Goal: Task Accomplishment & Management: Use online tool/utility

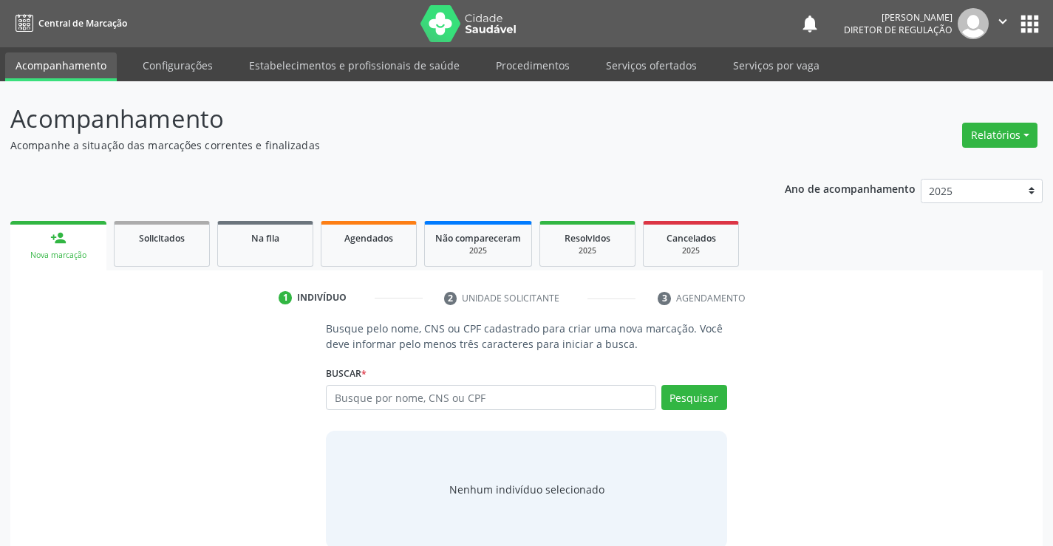
click at [163, 238] on span "Solicitados" at bounding box center [162, 238] width 46 height 13
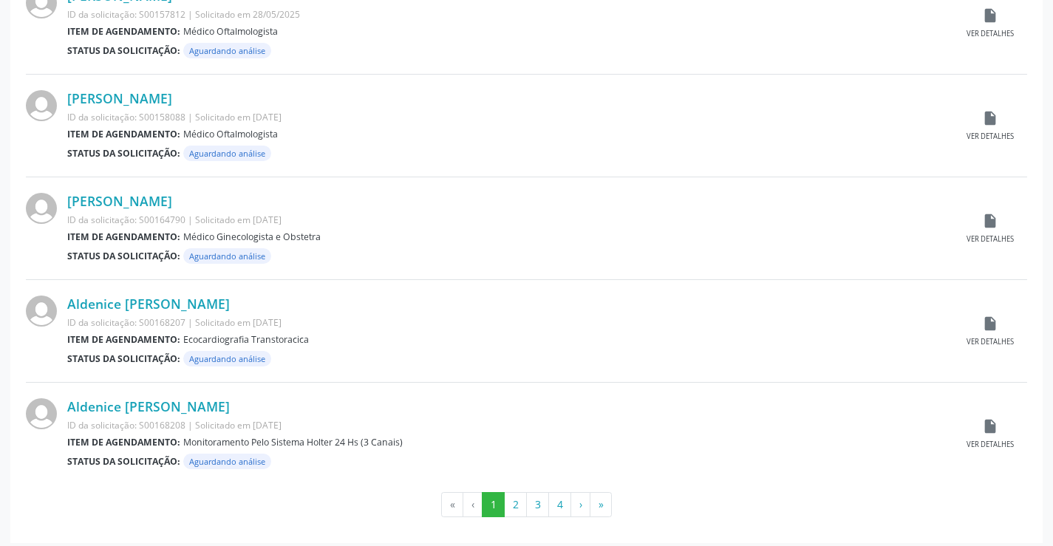
scroll to position [1457, 0]
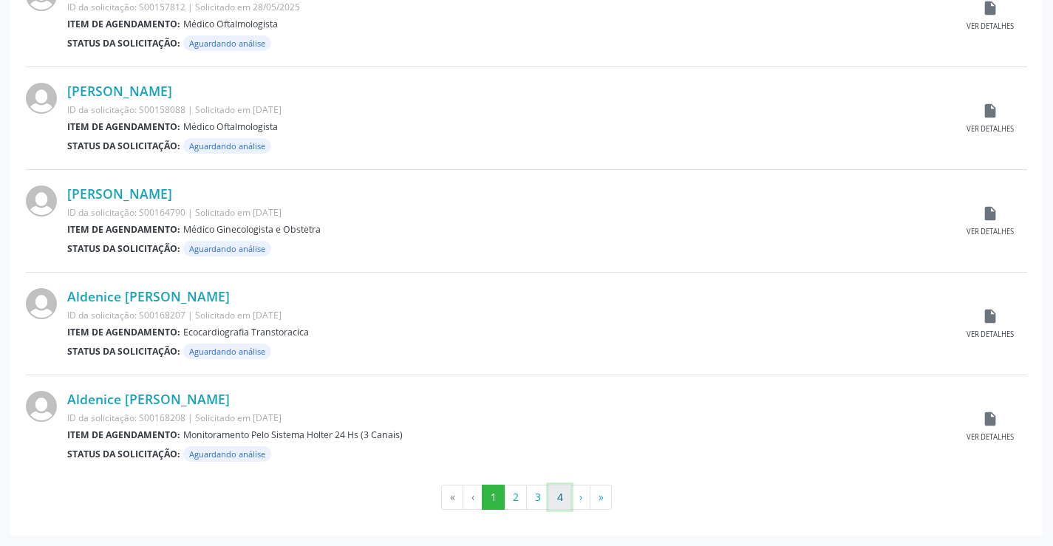
click at [563, 505] on button "4" at bounding box center [559, 497] width 23 height 25
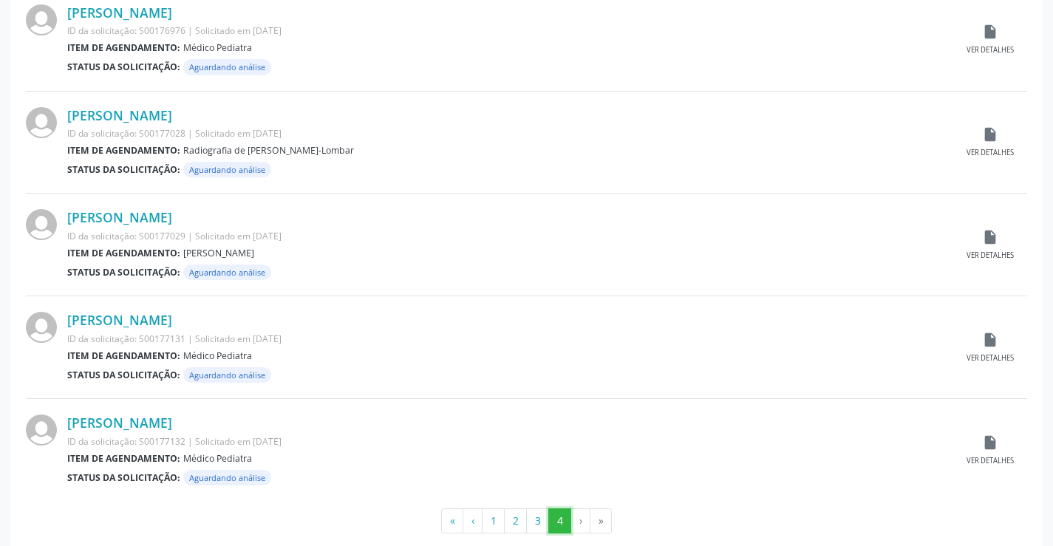
scroll to position [1252, 0]
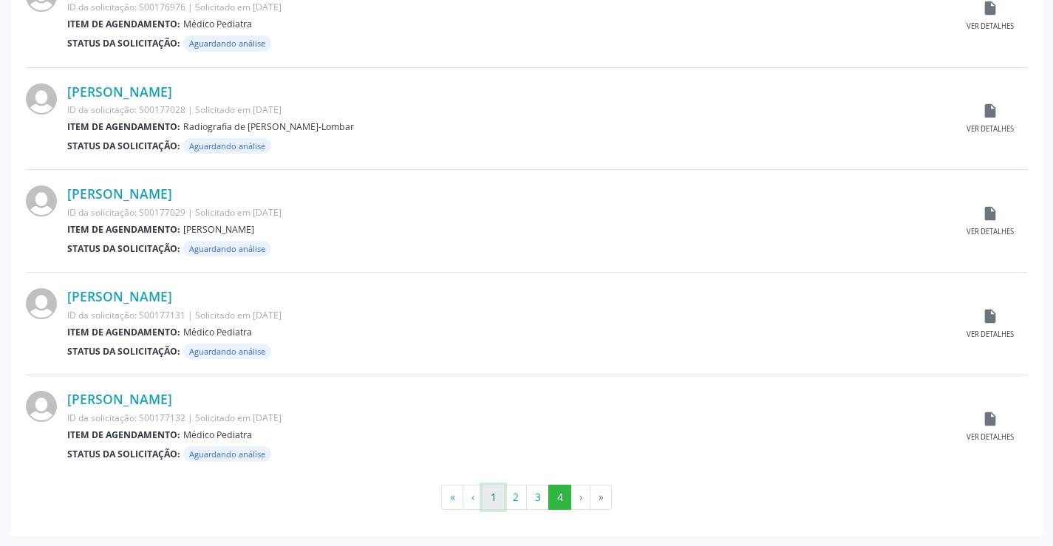
click at [498, 500] on button "1" at bounding box center [493, 497] width 23 height 25
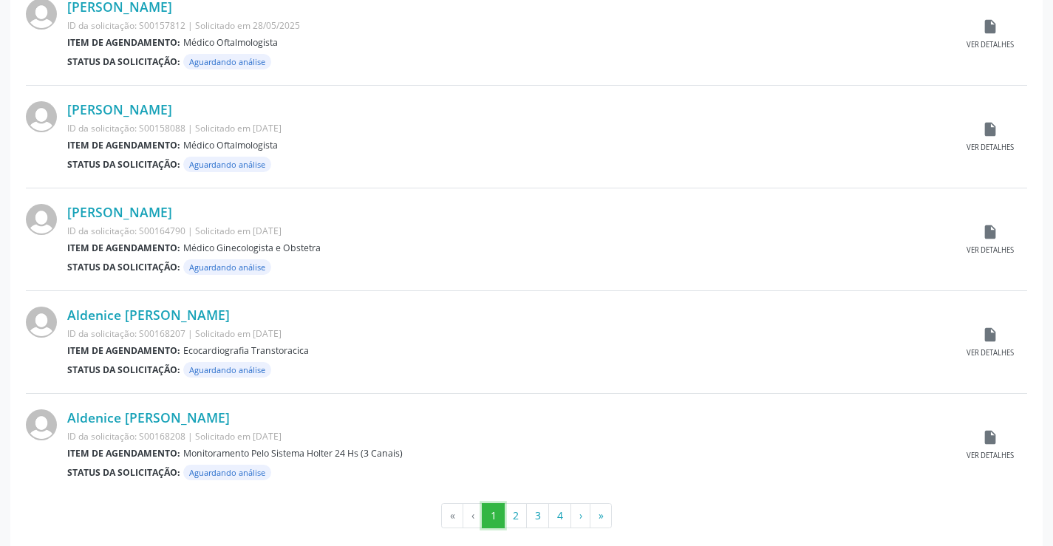
scroll to position [1457, 0]
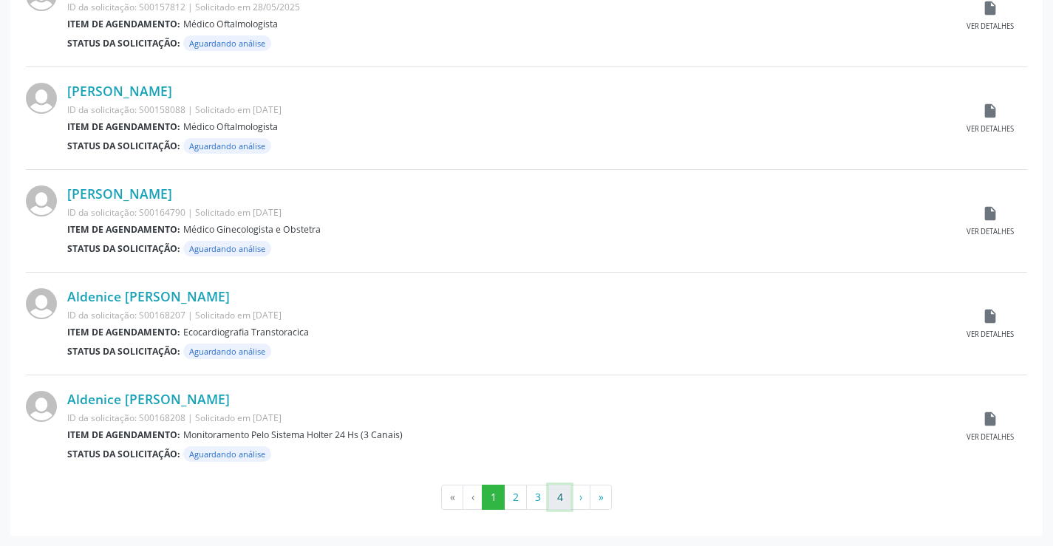
click at [562, 503] on button "4" at bounding box center [559, 497] width 23 height 25
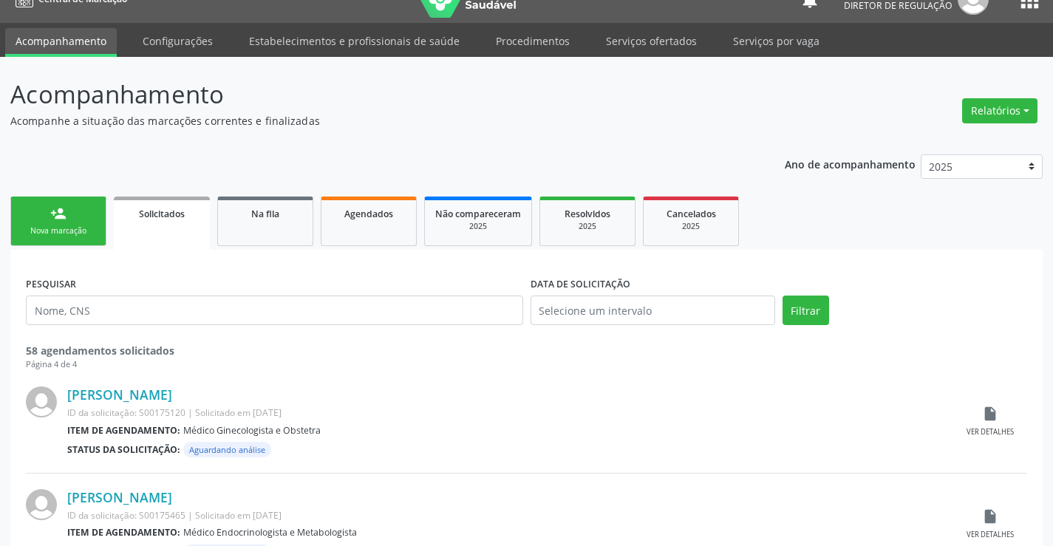
scroll to position [0, 0]
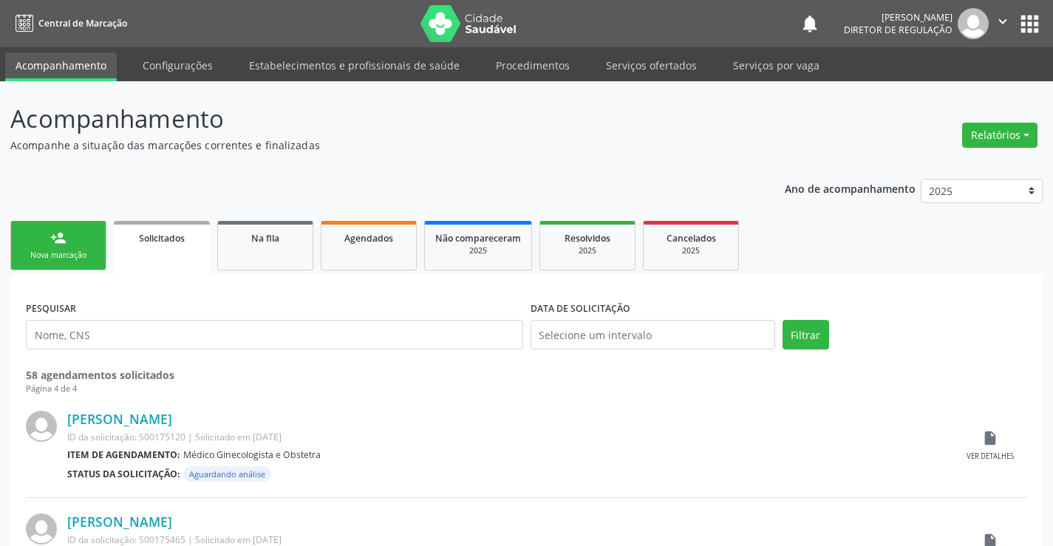
click at [60, 247] on link "person_add Nova marcação" at bounding box center [58, 246] width 96 height 50
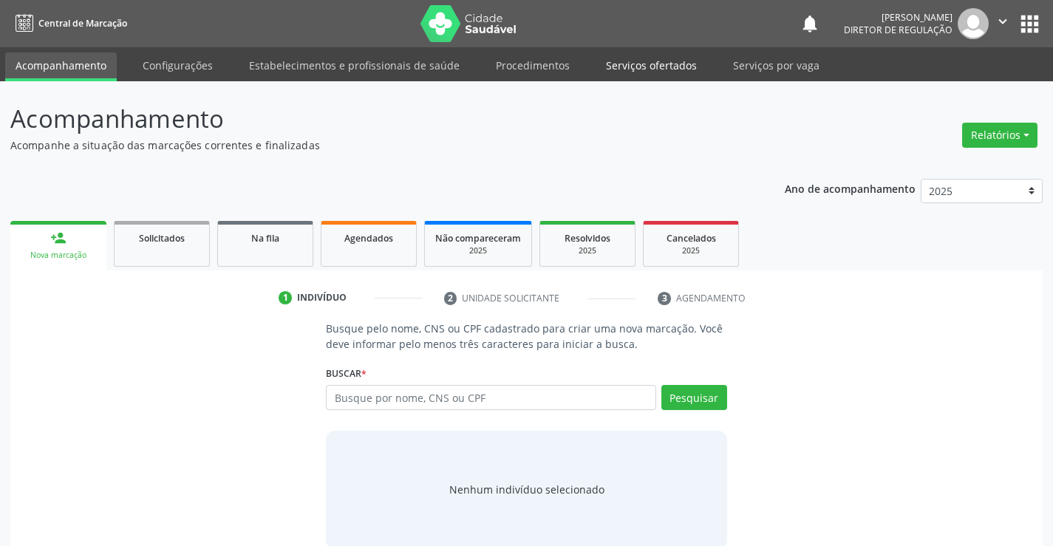
click at [628, 69] on link "Serviços ofertados" at bounding box center [652, 65] width 112 height 26
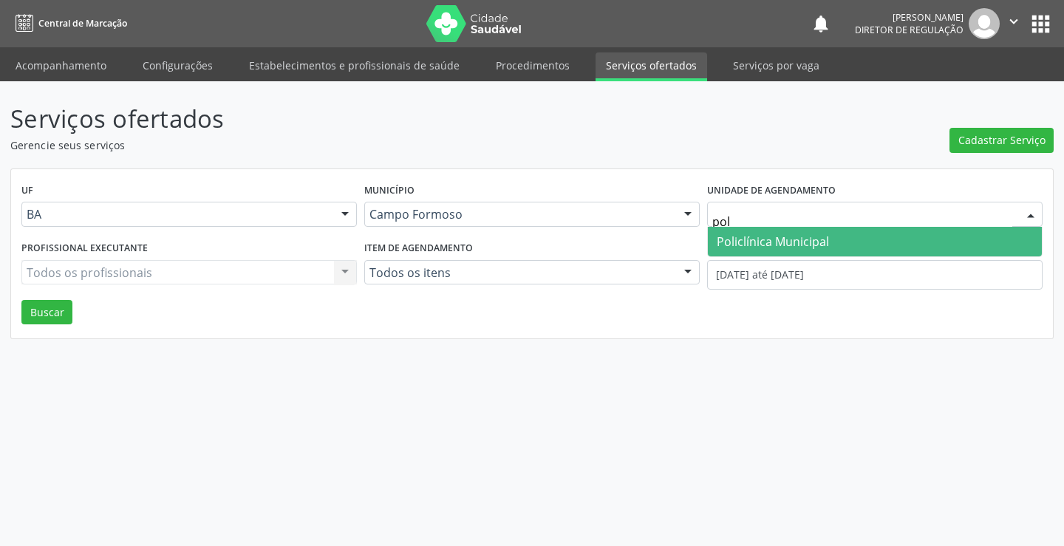
type input "poli"
click at [795, 248] on span "Policlínica Municipal" at bounding box center [773, 242] width 112 height 16
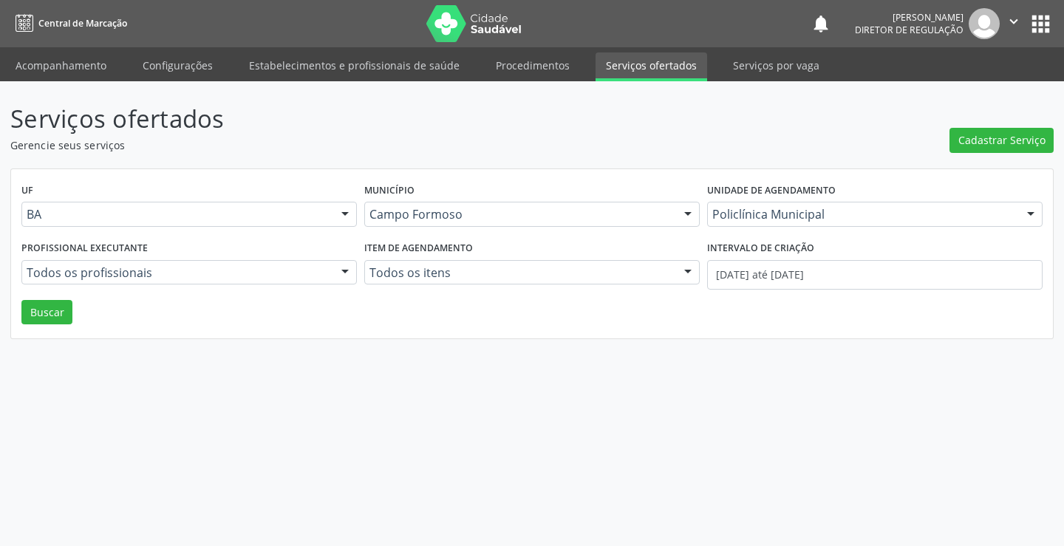
click at [197, 276] on div "Todos os profissionais Todos os profissionais Médico Angiologista - [PERSON_NAM…" at bounding box center [189, 272] width 336 height 25
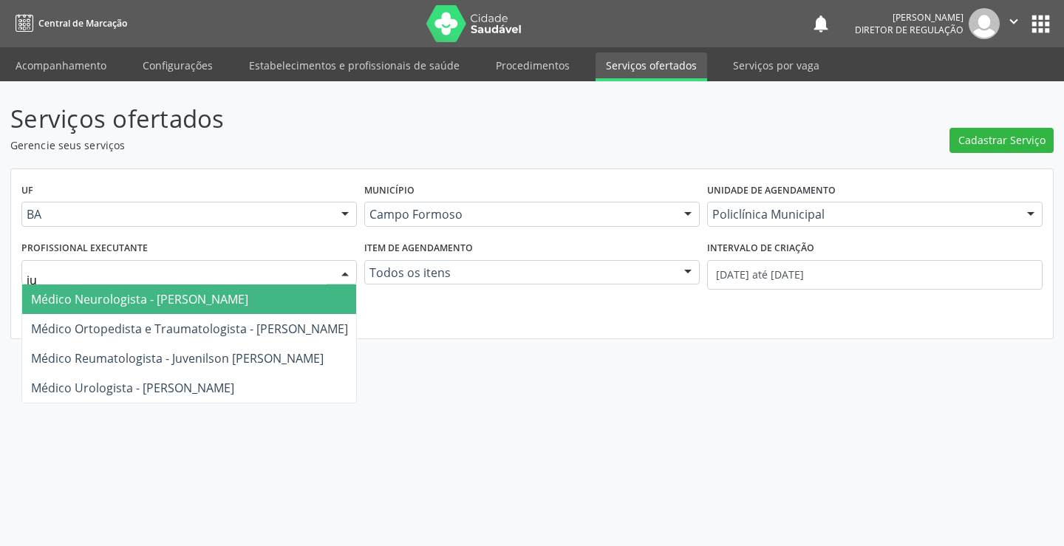
type input "juv"
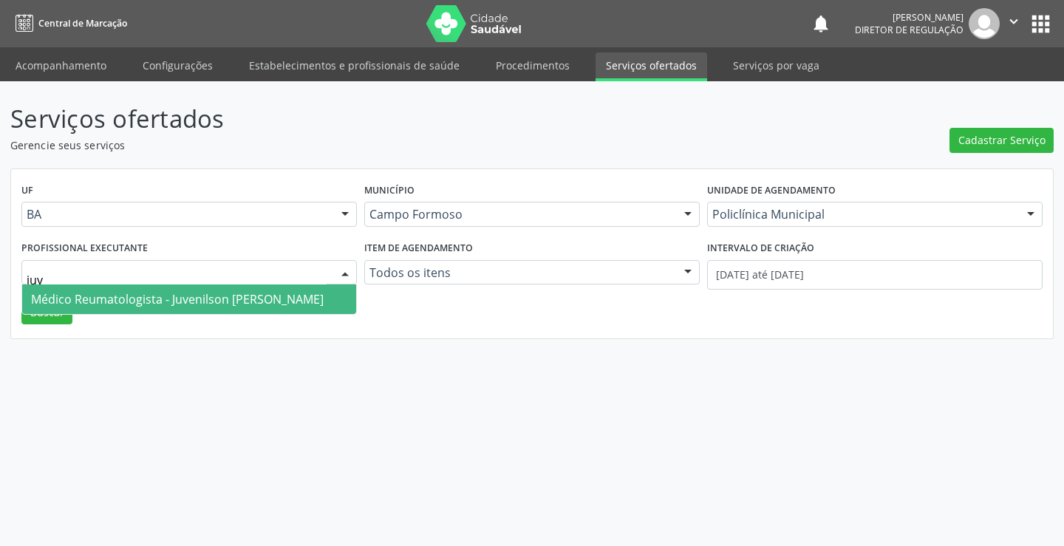
click at [214, 310] on span "Médico Reumatologista - Juvenilson [PERSON_NAME]" at bounding box center [189, 300] width 334 height 30
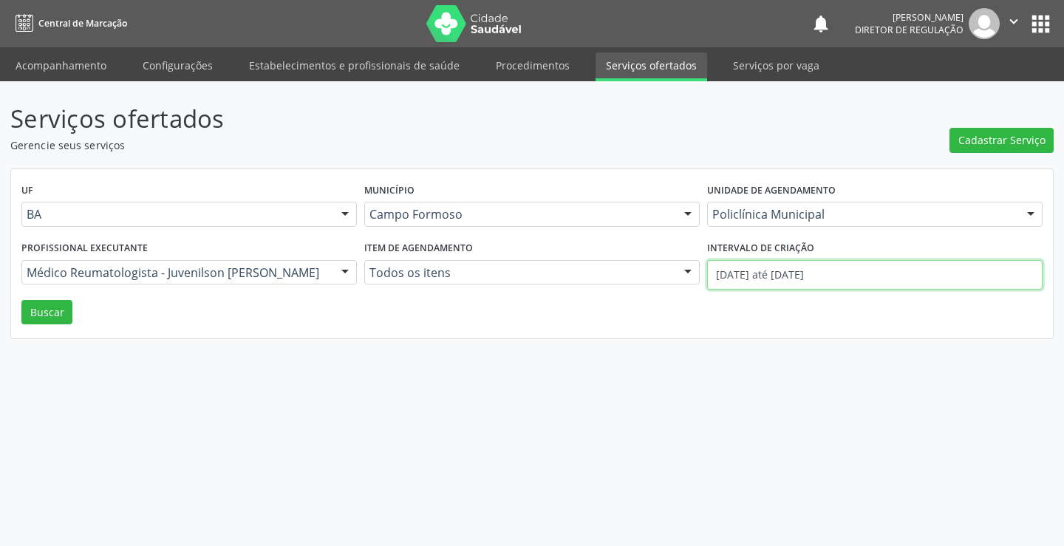
click at [887, 275] on input "[DATE] até [DATE]" at bounding box center [875, 275] width 336 height 30
click at [58, 311] on button "Buscar" at bounding box center [46, 312] width 51 height 25
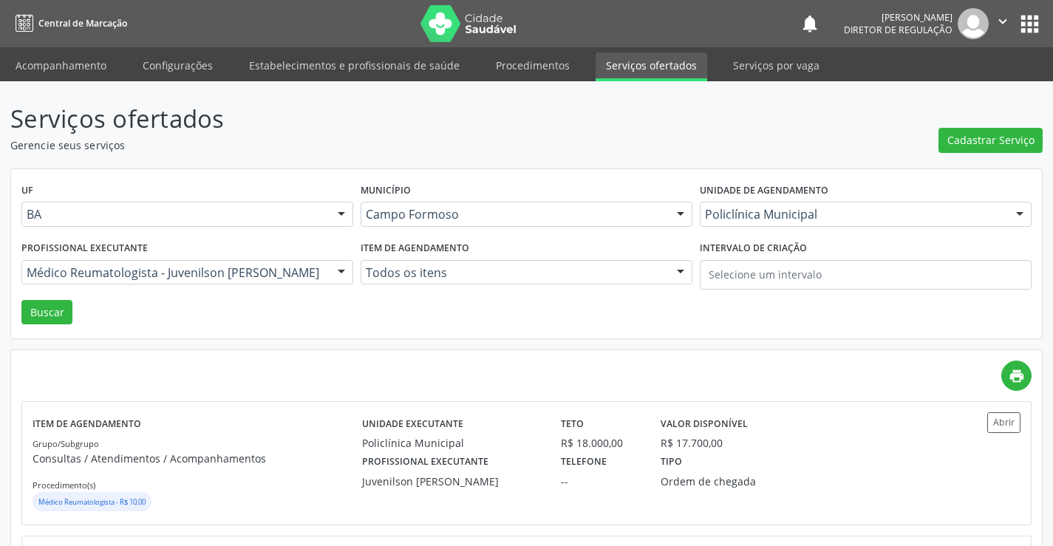
scroll to position [222, 0]
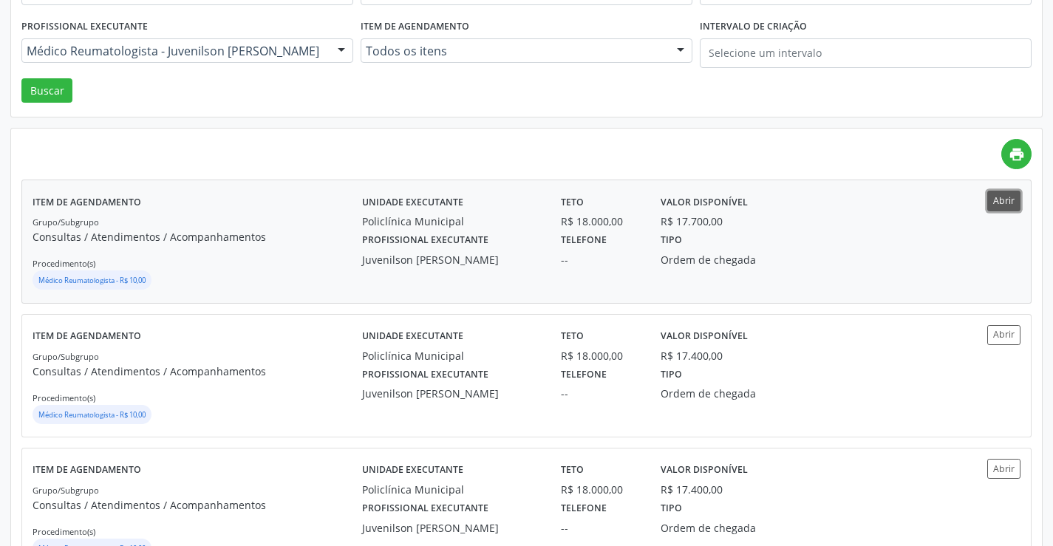
click at [998, 197] on button "Abrir" at bounding box center [1003, 201] width 33 height 20
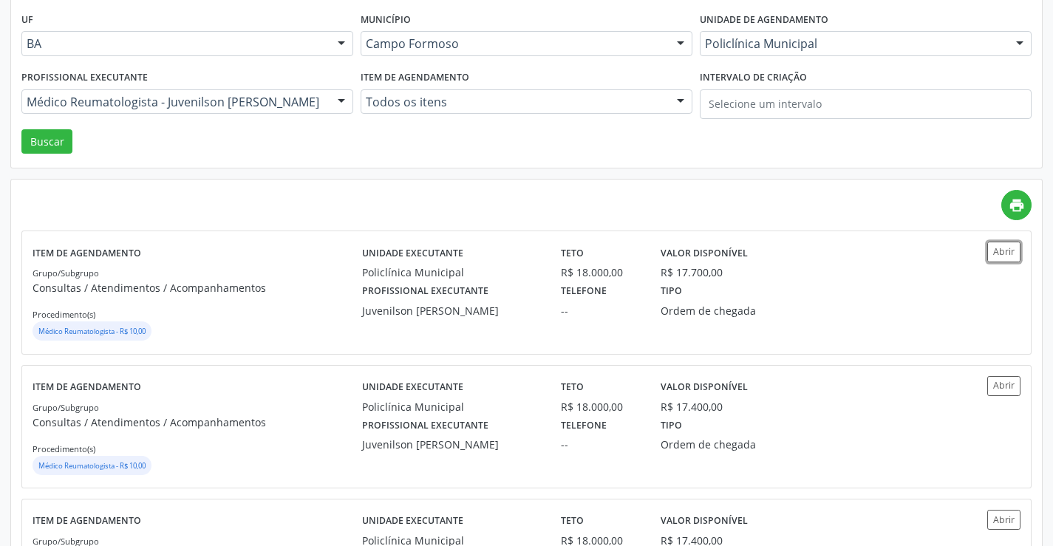
scroll to position [148, 0]
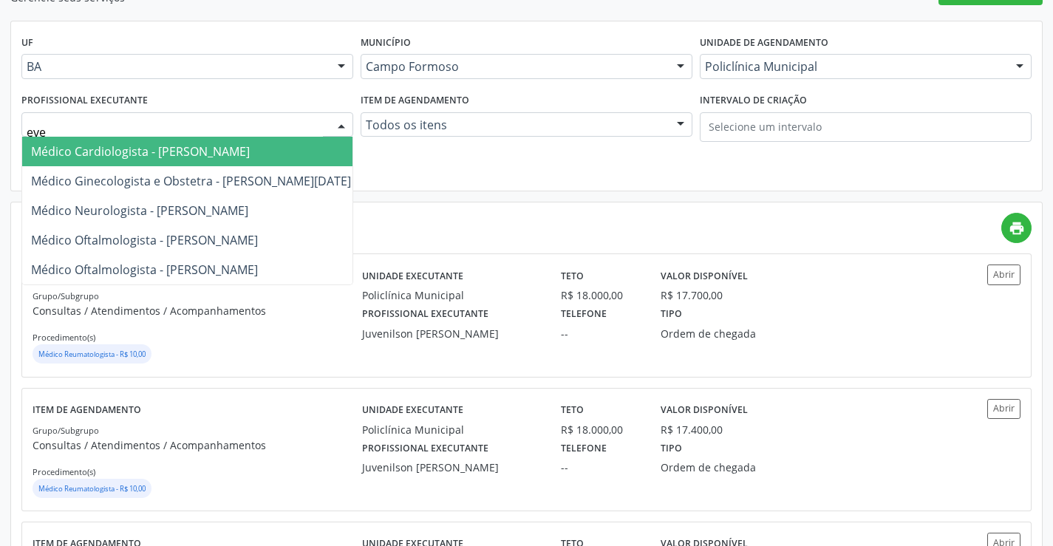
type input "ever"
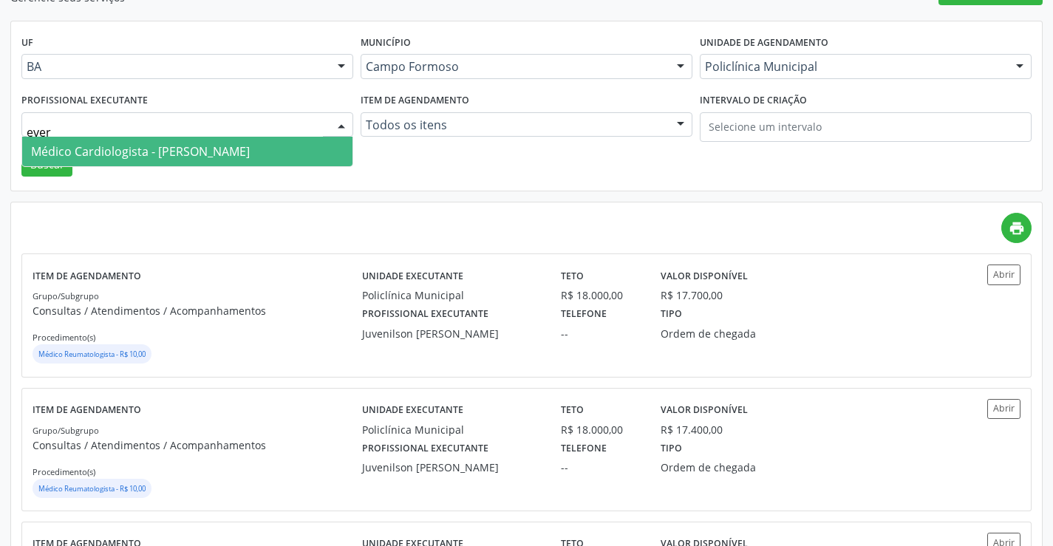
click at [241, 154] on span "Médico Cardiologista - [PERSON_NAME]" at bounding box center [140, 151] width 219 height 16
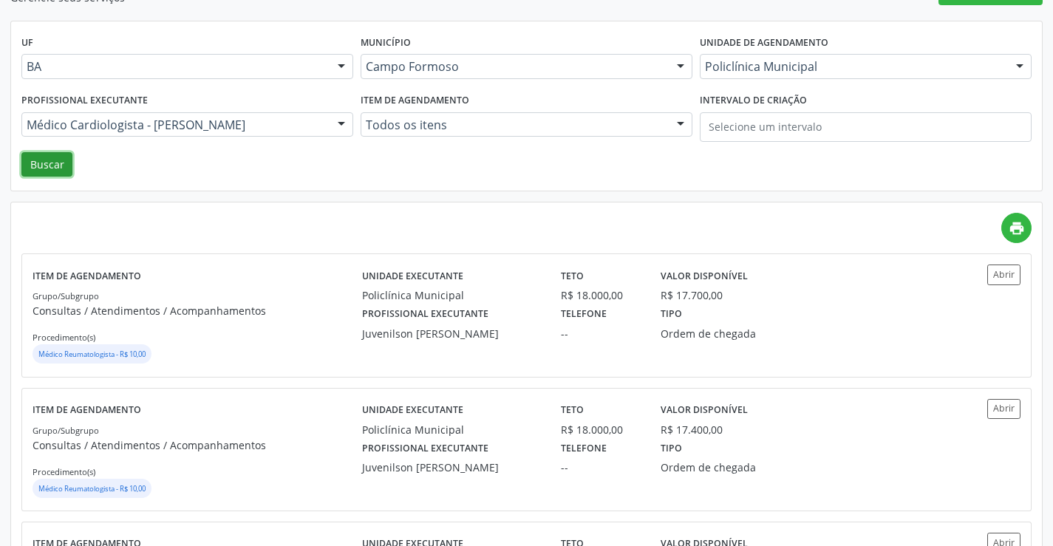
click at [58, 160] on button "Buscar" at bounding box center [46, 164] width 51 height 25
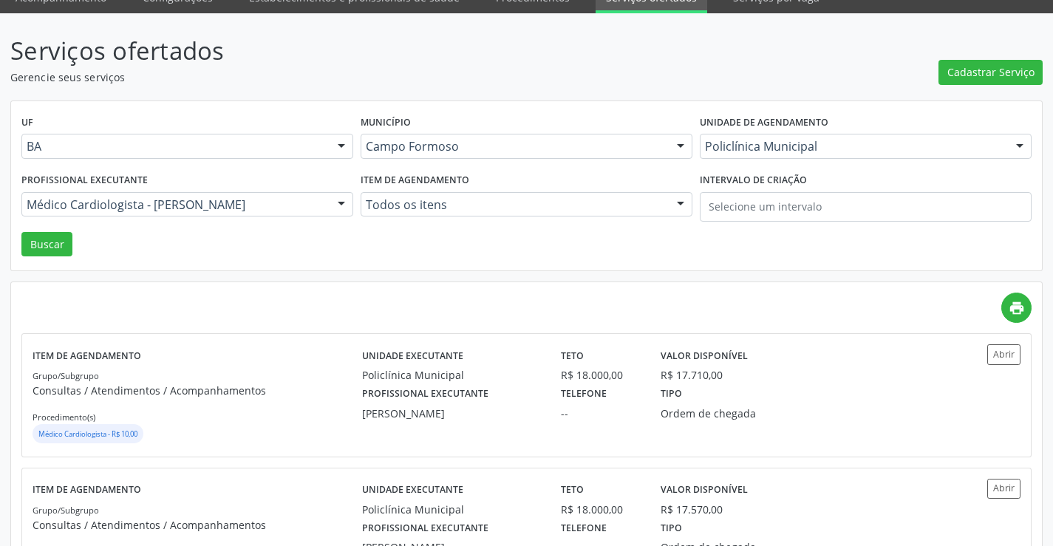
scroll to position [222, 0]
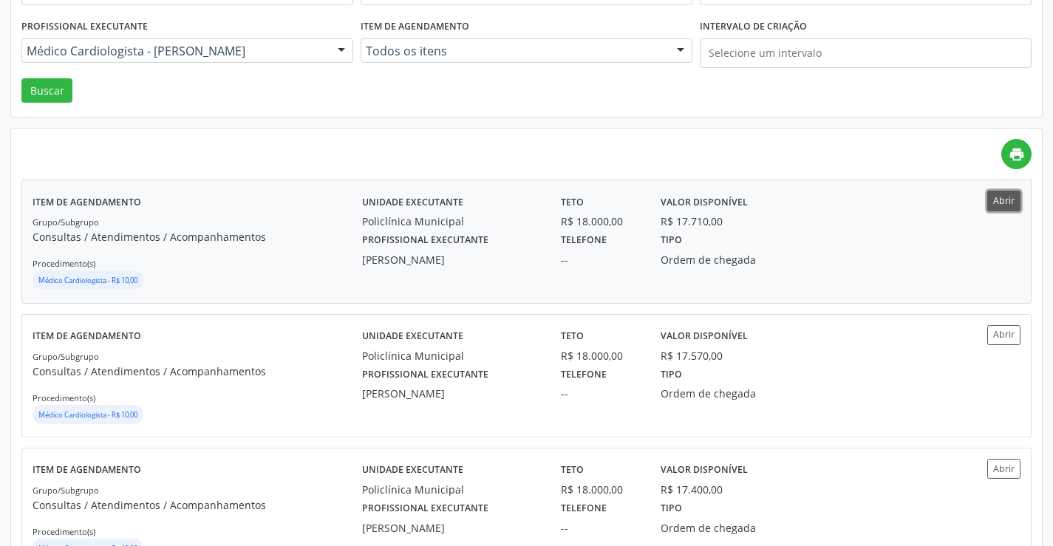
click at [1007, 202] on button "Abrir" at bounding box center [1003, 201] width 33 height 20
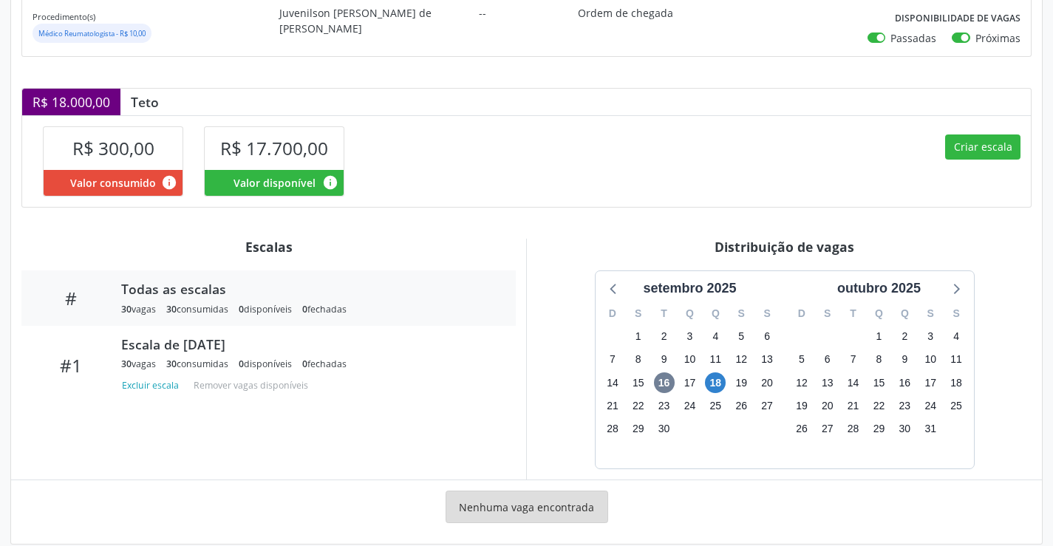
scroll to position [265, 0]
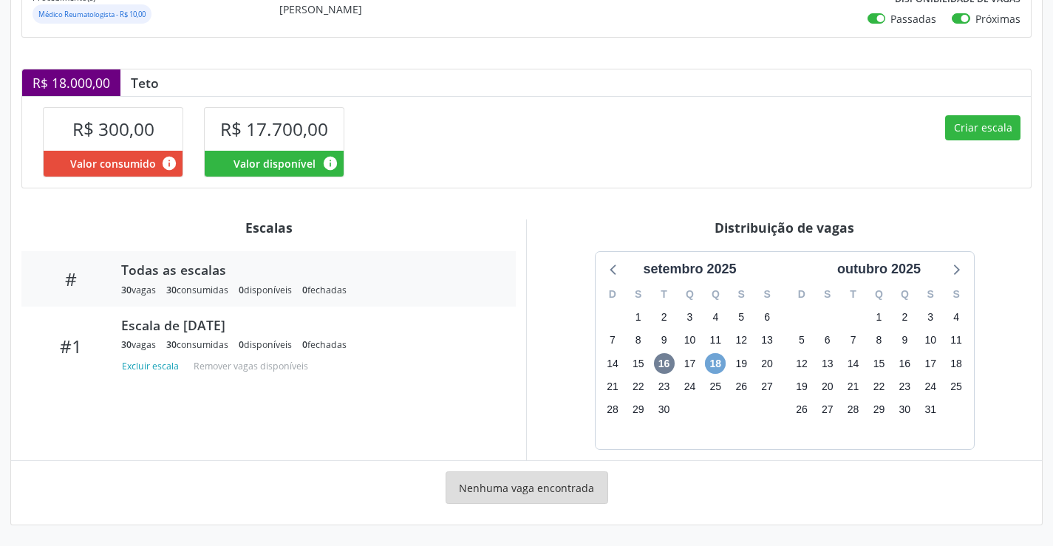
click at [708, 371] on span "18" at bounding box center [715, 363] width 21 height 21
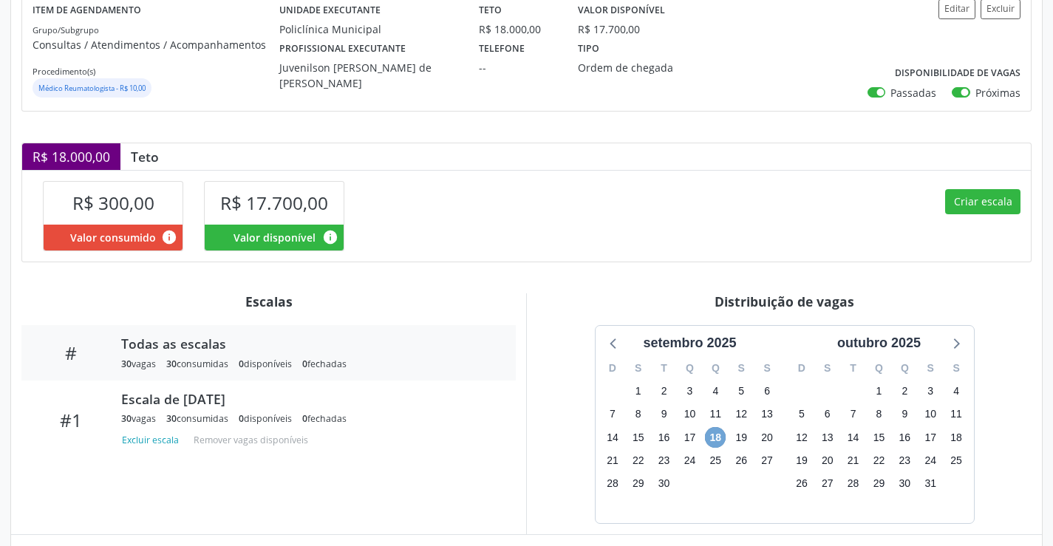
scroll to position [0, 0]
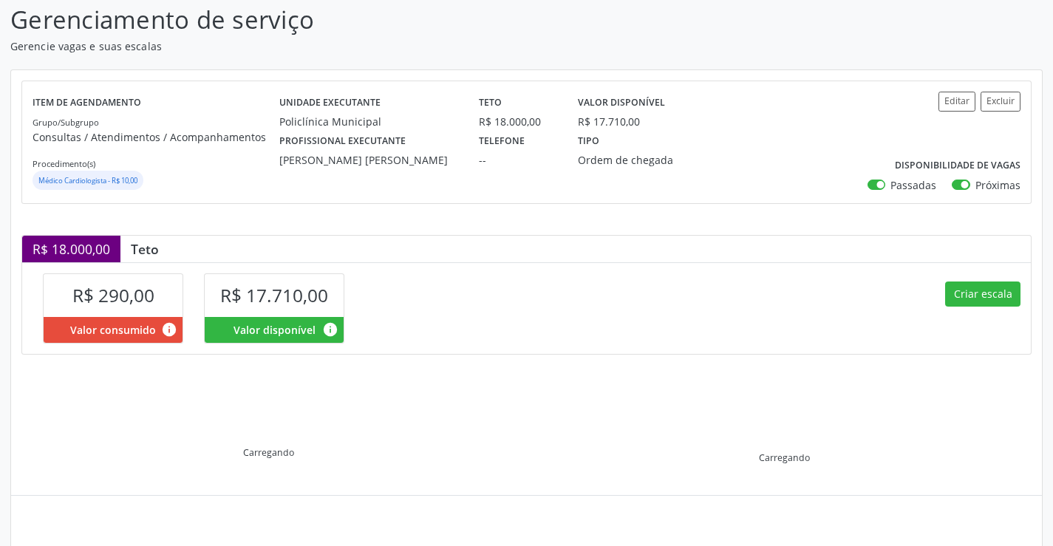
scroll to position [211, 0]
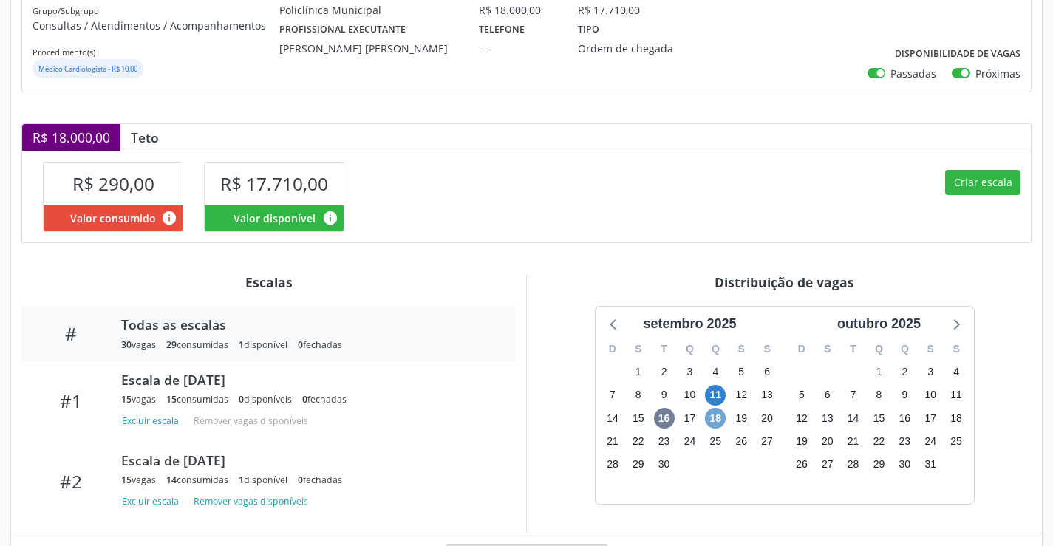
click at [718, 421] on span "18" at bounding box center [715, 418] width 21 height 21
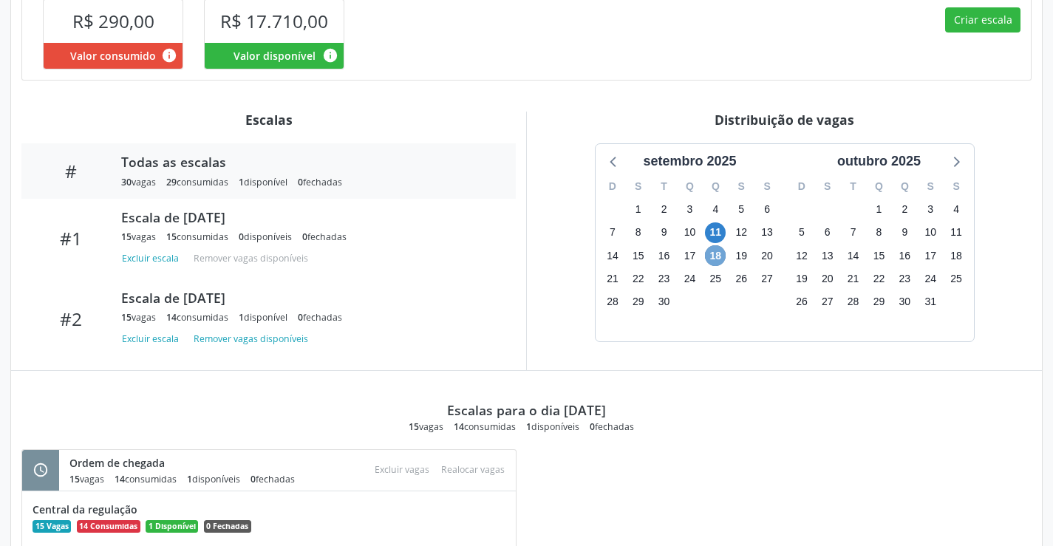
scroll to position [143, 0]
